Goal: Information Seeking & Learning: Check status

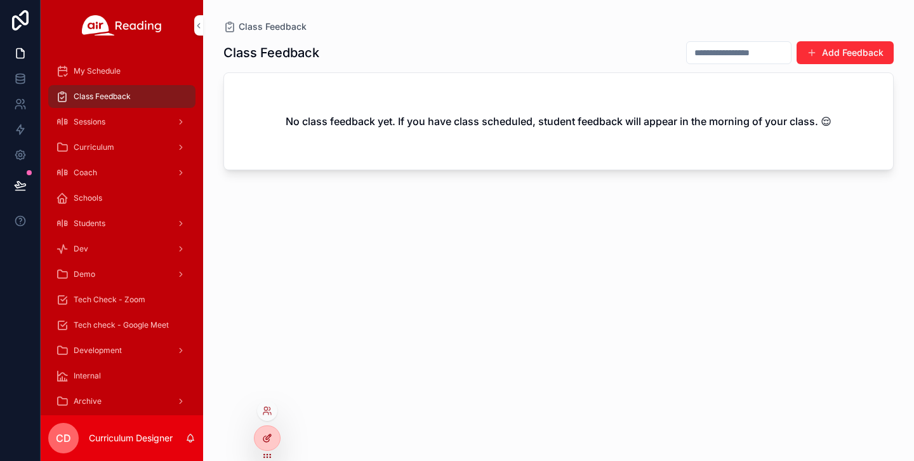
click at [269, 437] on icon at bounding box center [267, 438] width 10 height 10
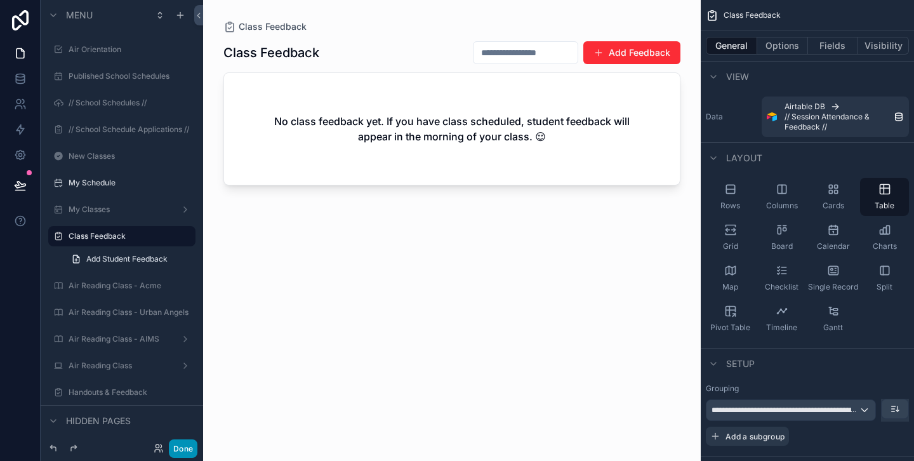
click at [183, 446] on button "Done" at bounding box center [183, 448] width 29 height 18
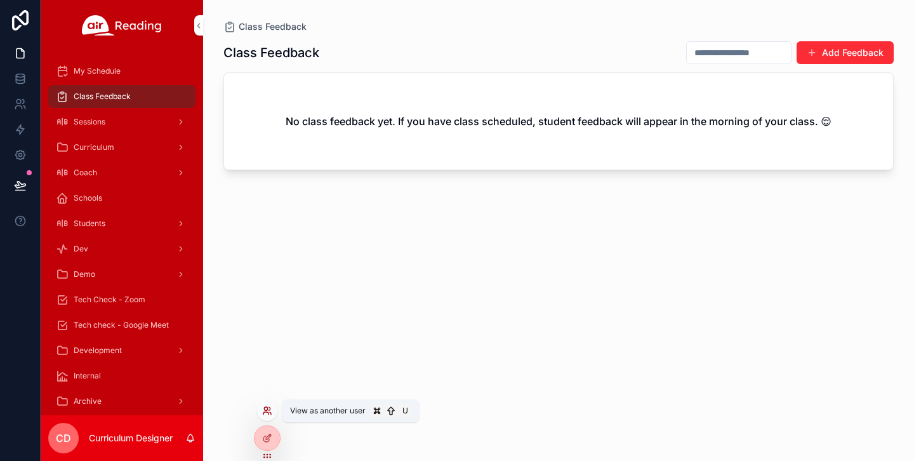
click at [265, 409] on icon at bounding box center [265, 408] width 3 height 3
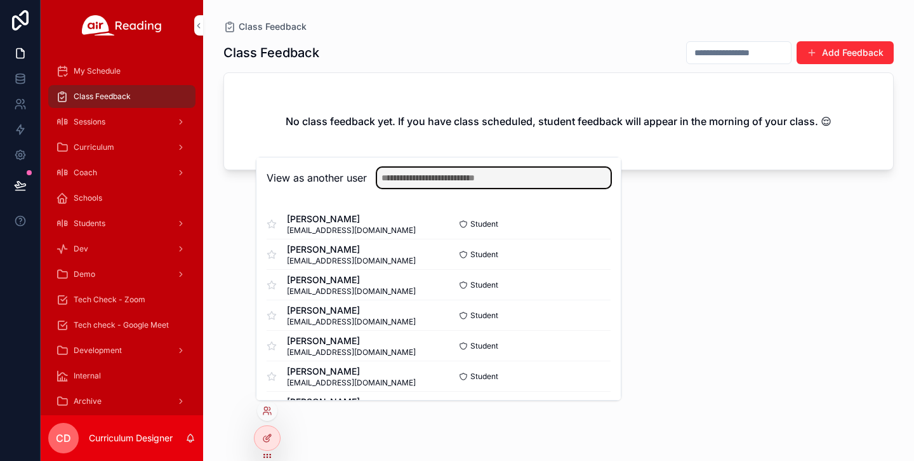
click at [430, 181] on input "text" at bounding box center [494, 178] width 234 height 20
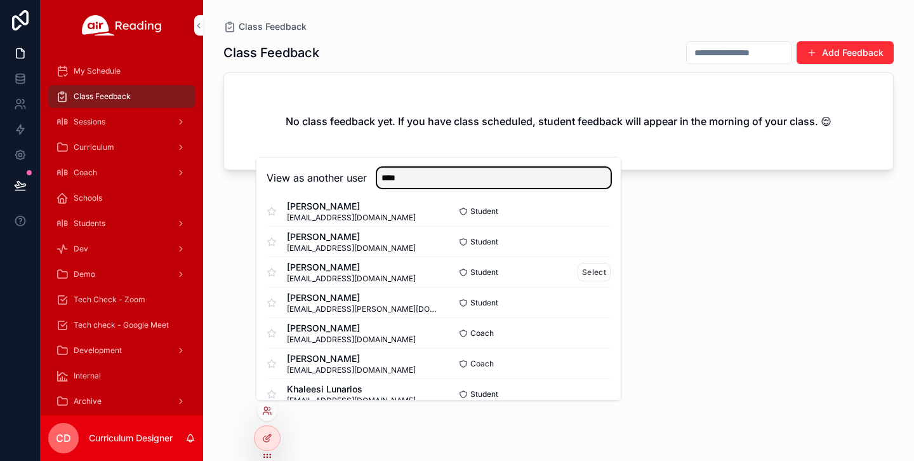
scroll to position [48, 0]
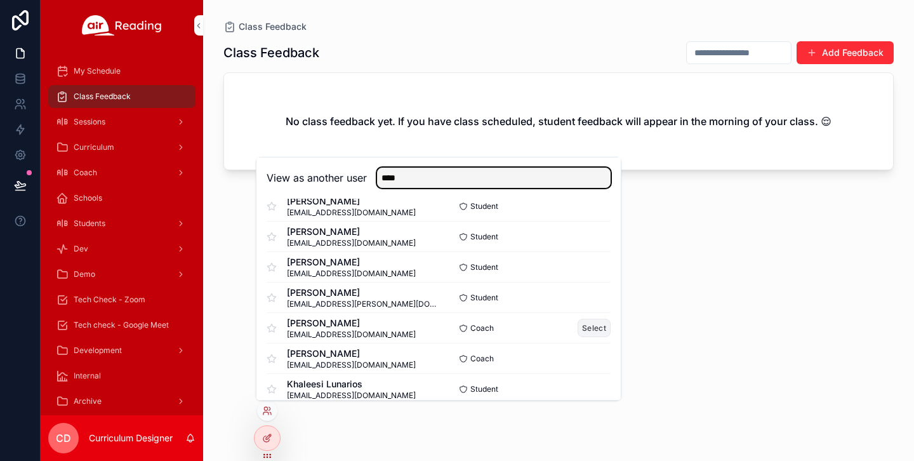
type input "****"
click at [599, 326] on button "Select" at bounding box center [594, 328] width 33 height 18
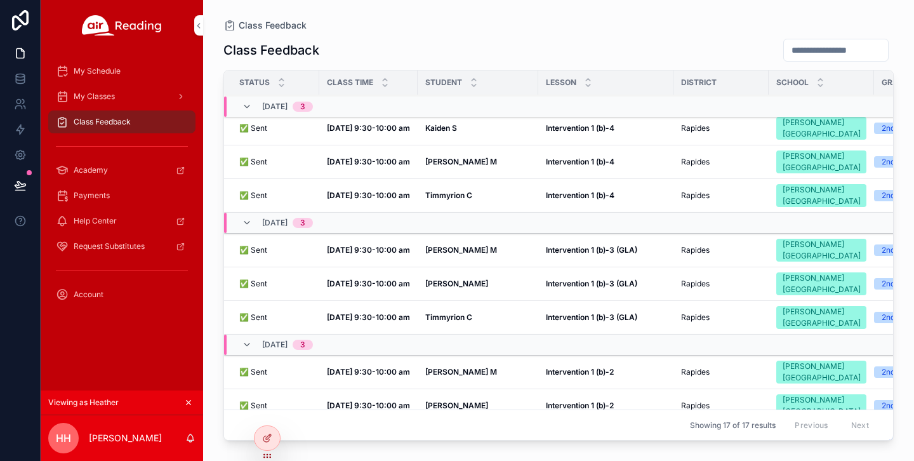
scroll to position [18, 0]
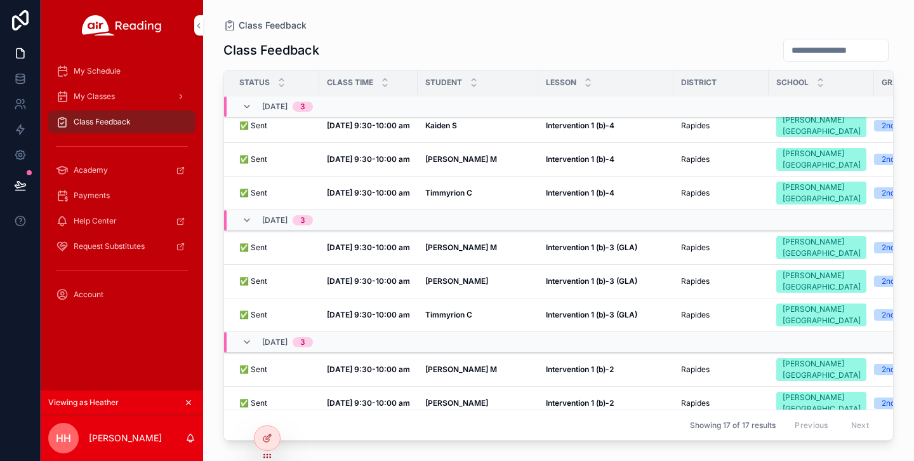
click at [361, 317] on strong "Oct 2, 9:30-10:00 am" at bounding box center [368, 315] width 83 height 10
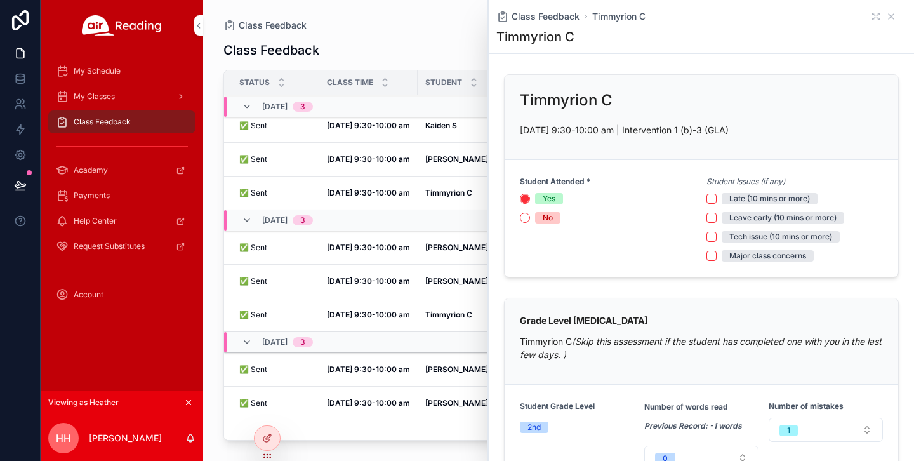
click at [378, 283] on strong "[DATE] 9:30-10:00 am" at bounding box center [368, 281] width 83 height 10
click at [368, 248] on strong "[DATE] 9:30-10:00 am" at bounding box center [368, 248] width 83 height 10
